Goal: Information Seeking & Learning: Learn about a topic

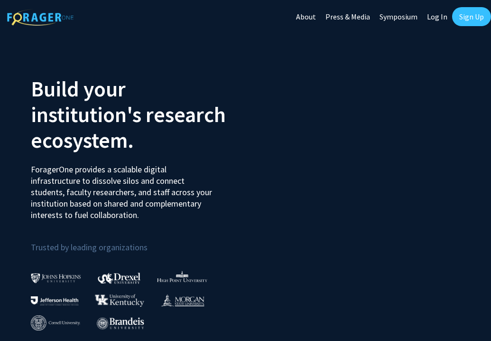
click at [427, 14] on link "Log In" at bounding box center [437, 16] width 30 height 33
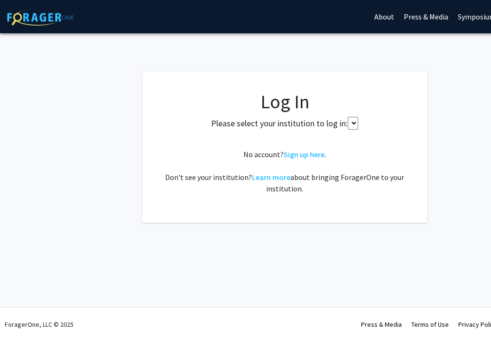
select select
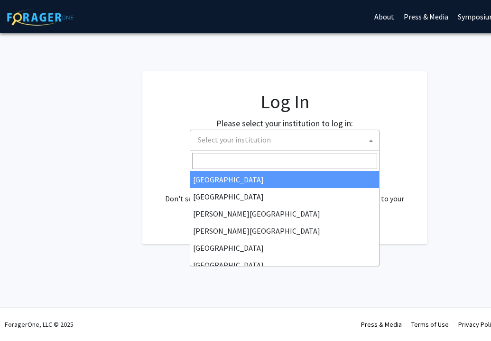
click at [277, 144] on span "Select your institution" at bounding box center [286, 139] width 185 height 19
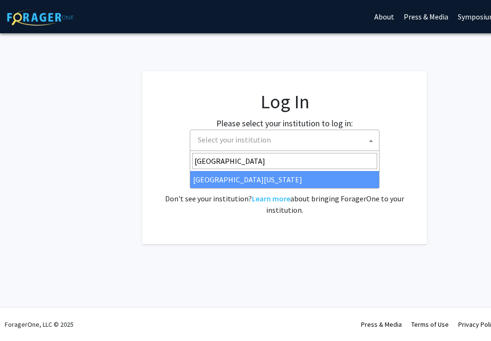
type input "[GEOGRAPHIC_DATA]"
select select "31"
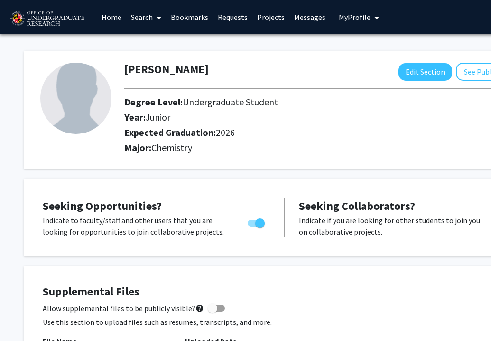
click at [107, 17] on link "Home" at bounding box center [111, 16] width 29 height 33
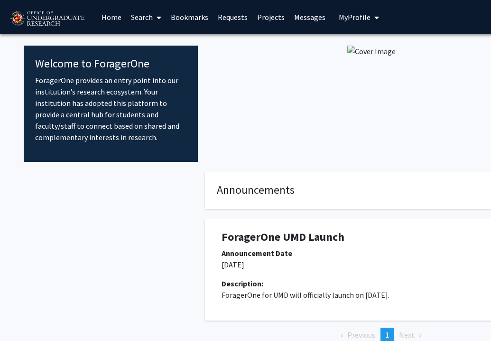
click at [145, 21] on link "Search" at bounding box center [146, 16] width 40 height 33
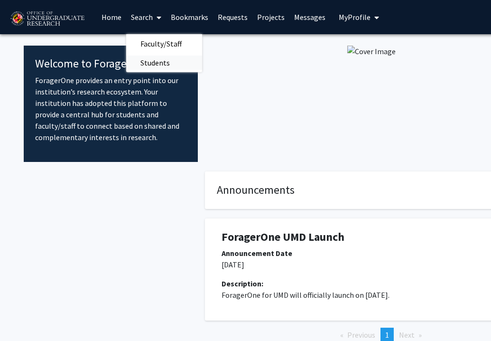
click at [160, 62] on span "Students" at bounding box center [155, 62] width 58 height 19
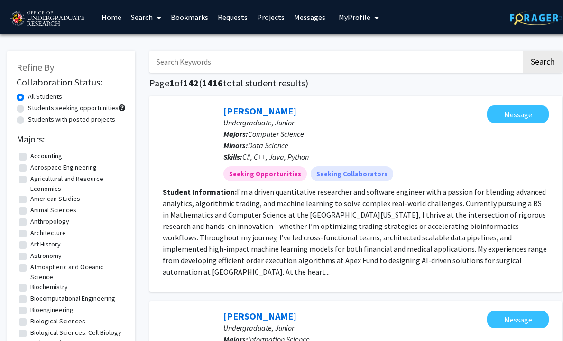
click at [157, 16] on icon at bounding box center [158, 18] width 5 height 8
click at [165, 47] on span "Faculty/Staff" at bounding box center [161, 43] width 70 height 19
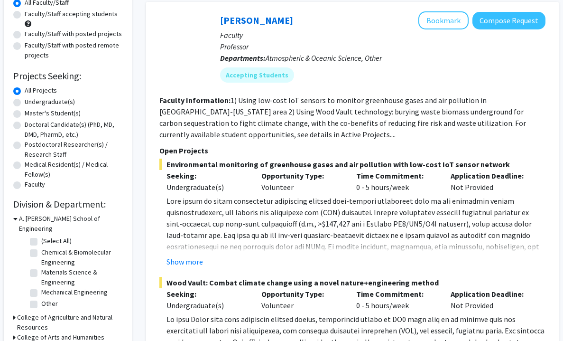
scroll to position [93, 4]
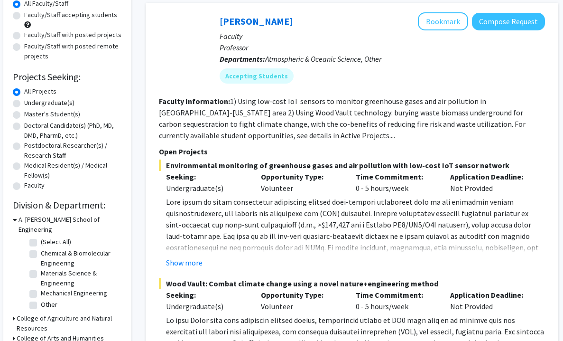
click at [76, 171] on label "Medical Resident(s) / Medical Fellow(s)" at bounding box center [73, 170] width 98 height 20
click at [30, 166] on input "Medical Resident(s) / Medical Fellow(s)" at bounding box center [27, 163] width 6 height 6
radio input "true"
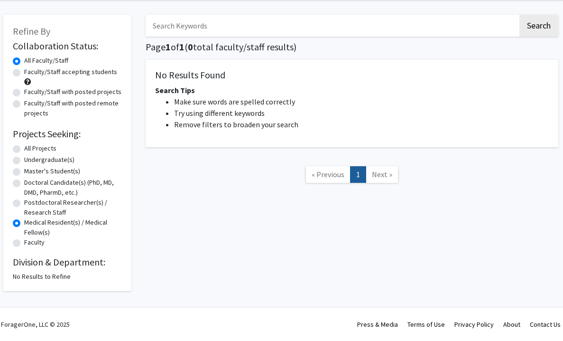
scroll to position [37, 4]
click at [41, 148] on label "All Projects" at bounding box center [40, 148] width 32 height 10
click at [30, 148] on input "All Projects" at bounding box center [27, 146] width 6 height 6
radio input "true"
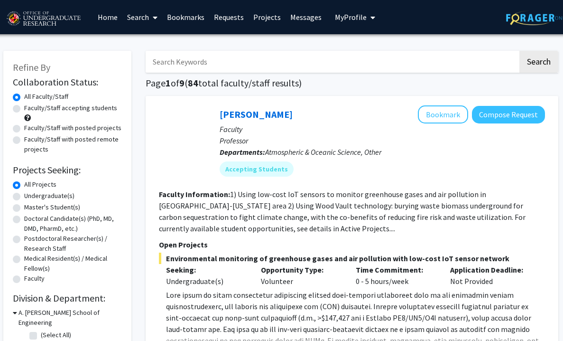
click at [43, 199] on label "Undergraduate(s)" at bounding box center [49, 196] width 50 height 10
click at [30, 197] on input "Undergraduate(s)" at bounding box center [27, 194] width 6 height 6
radio input "true"
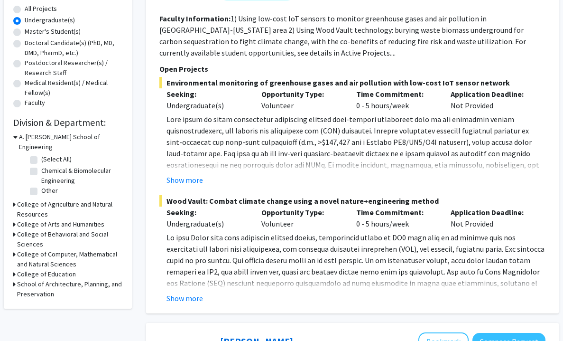
scroll to position [176, 3]
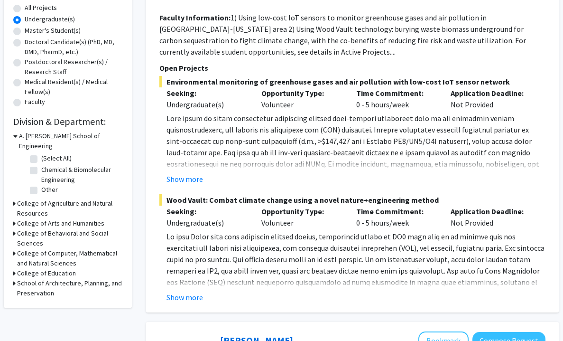
click at [47, 248] on h3 "College of Computer, Mathematical and Natural Sciences" at bounding box center [69, 258] width 105 height 20
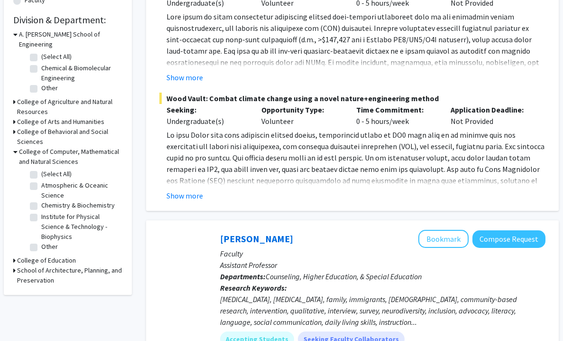
scroll to position [286, 3]
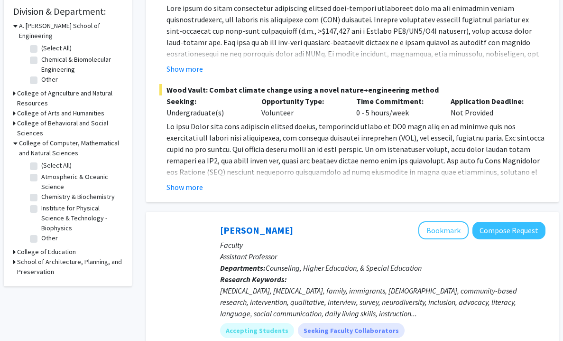
click at [67, 192] on label "Chemistry & Biochemistry" at bounding box center [78, 197] width 74 height 10
click at [47, 192] on input "Chemistry & Biochemistry" at bounding box center [44, 195] width 6 height 6
checkbox input "true"
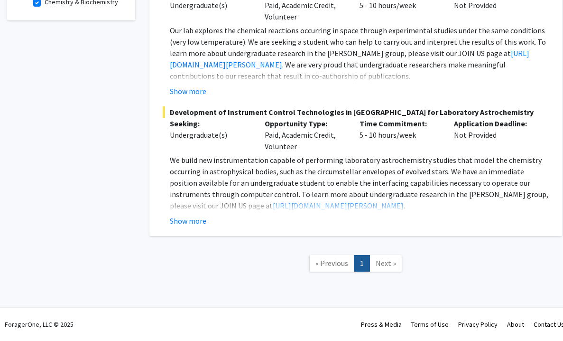
scroll to position [297, 0]
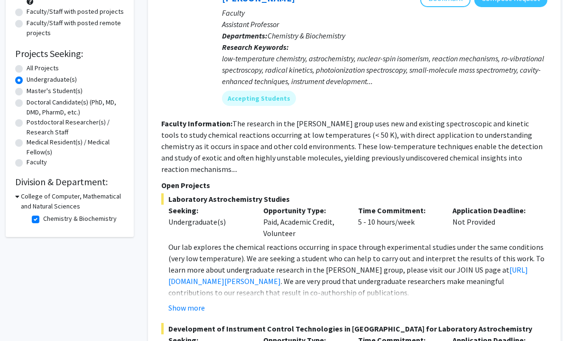
click at [54, 223] on label "Chemistry & Biochemistry" at bounding box center [80, 218] width 74 height 10
click at [49, 220] on input "Chemistry & Biochemistry" at bounding box center [46, 216] width 6 height 6
checkbox input "false"
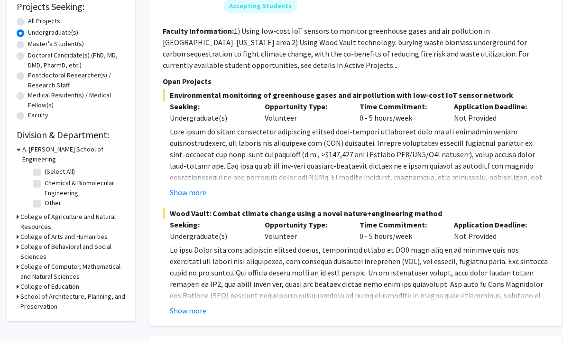
scroll to position [174, 0]
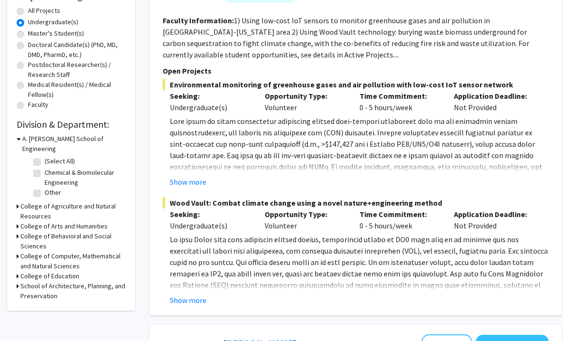
click at [61, 252] on h3 "College of Computer, Mathematical and Natural Sciences" at bounding box center [72, 261] width 105 height 20
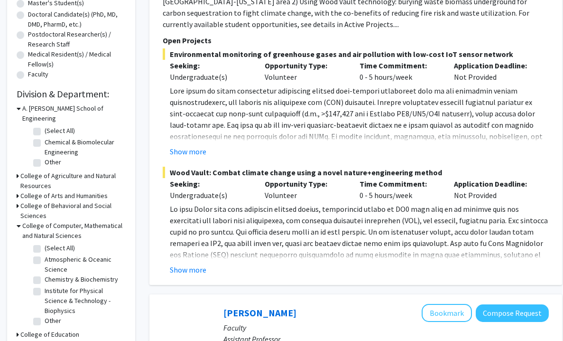
scroll to position [199, 0]
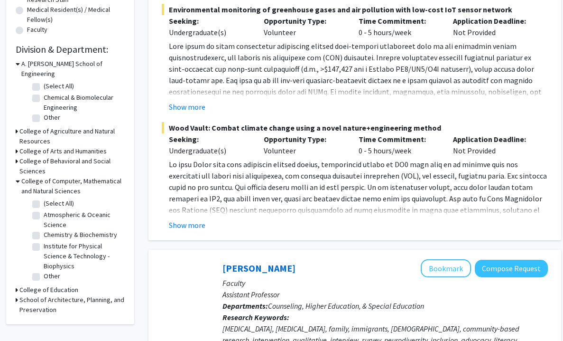
click at [45, 271] on label "Other" at bounding box center [52, 276] width 17 height 10
click at [45, 271] on input "Other" at bounding box center [47, 274] width 6 height 6
checkbox input "true"
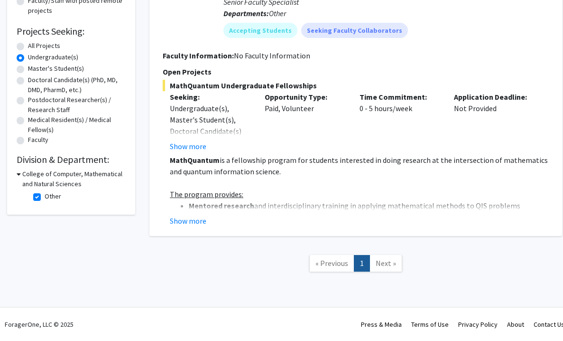
scroll to position [139, 0]
click at [41, 198] on fg-checkbox "Other Other" at bounding box center [78, 196] width 90 height 11
click at [45, 196] on label "Other" at bounding box center [53, 196] width 17 height 10
click at [45, 196] on input "Other" at bounding box center [48, 194] width 6 height 6
checkbox input "false"
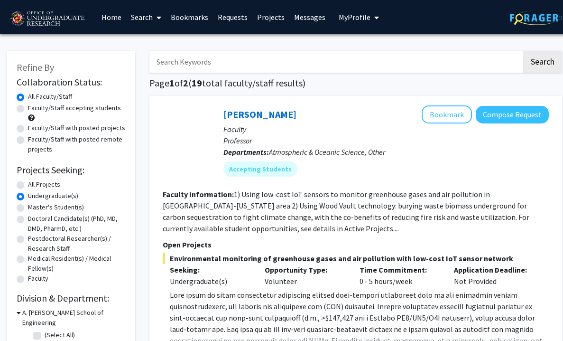
click at [421, 64] on input "Search Keywords" at bounding box center [335, 62] width 372 height 22
type input "biology"
click at [490, 63] on button "Search" at bounding box center [542, 62] width 39 height 22
radio input "true"
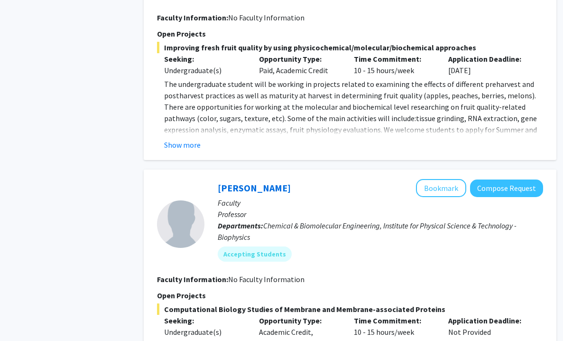
scroll to position [737, 6]
click at [180, 147] on button "Show more" at bounding box center [182, 144] width 37 height 11
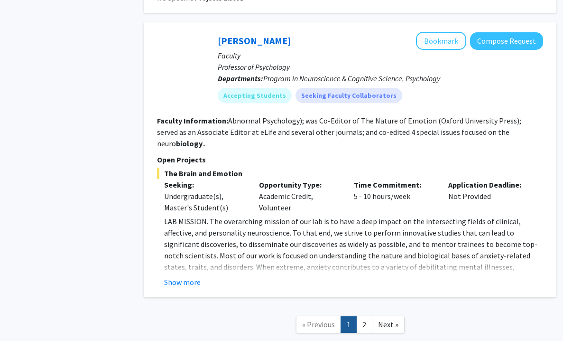
scroll to position [2027, 6]
click at [364, 315] on link "2" at bounding box center [364, 323] width 16 height 17
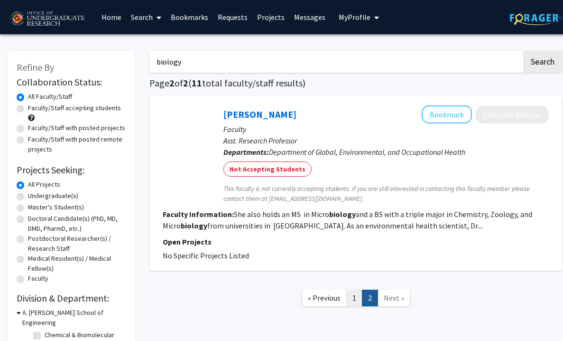
click at [355, 300] on link "1" at bounding box center [354, 297] width 16 height 17
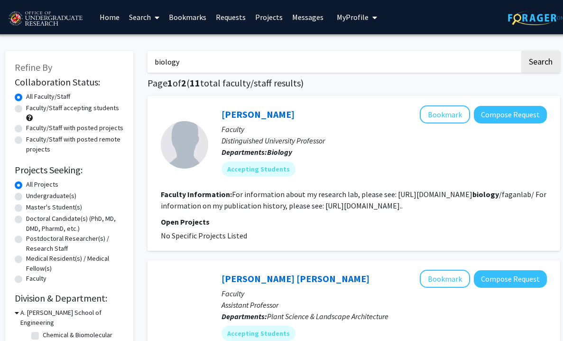
scroll to position [0, 2]
